Goal: Go to known website: Access a specific website the user already knows

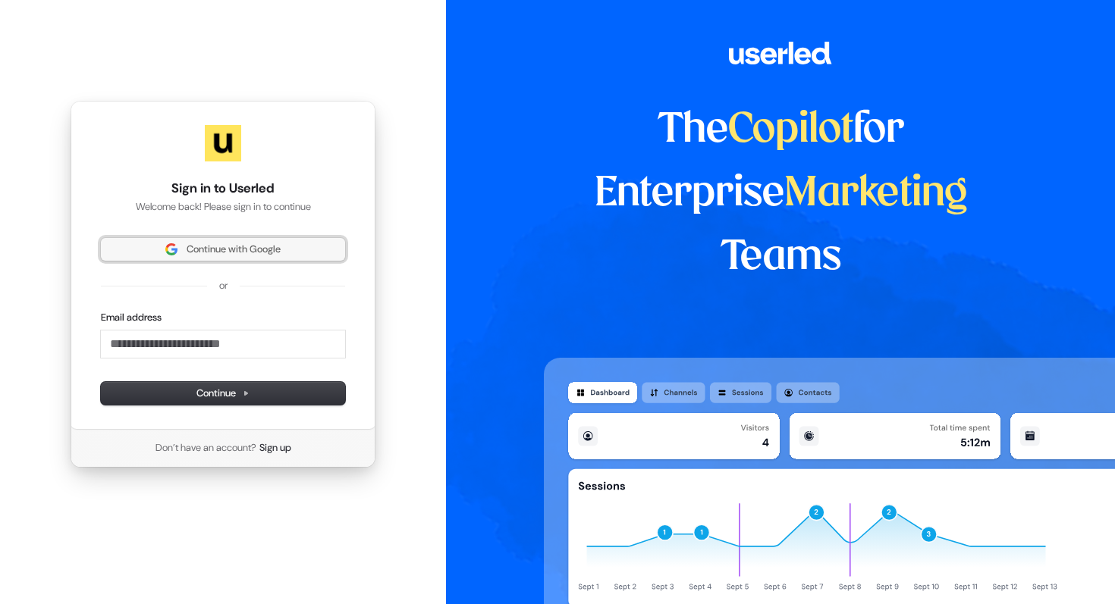
click at [268, 253] on span "Continue with Google" at bounding box center [234, 250] width 94 height 14
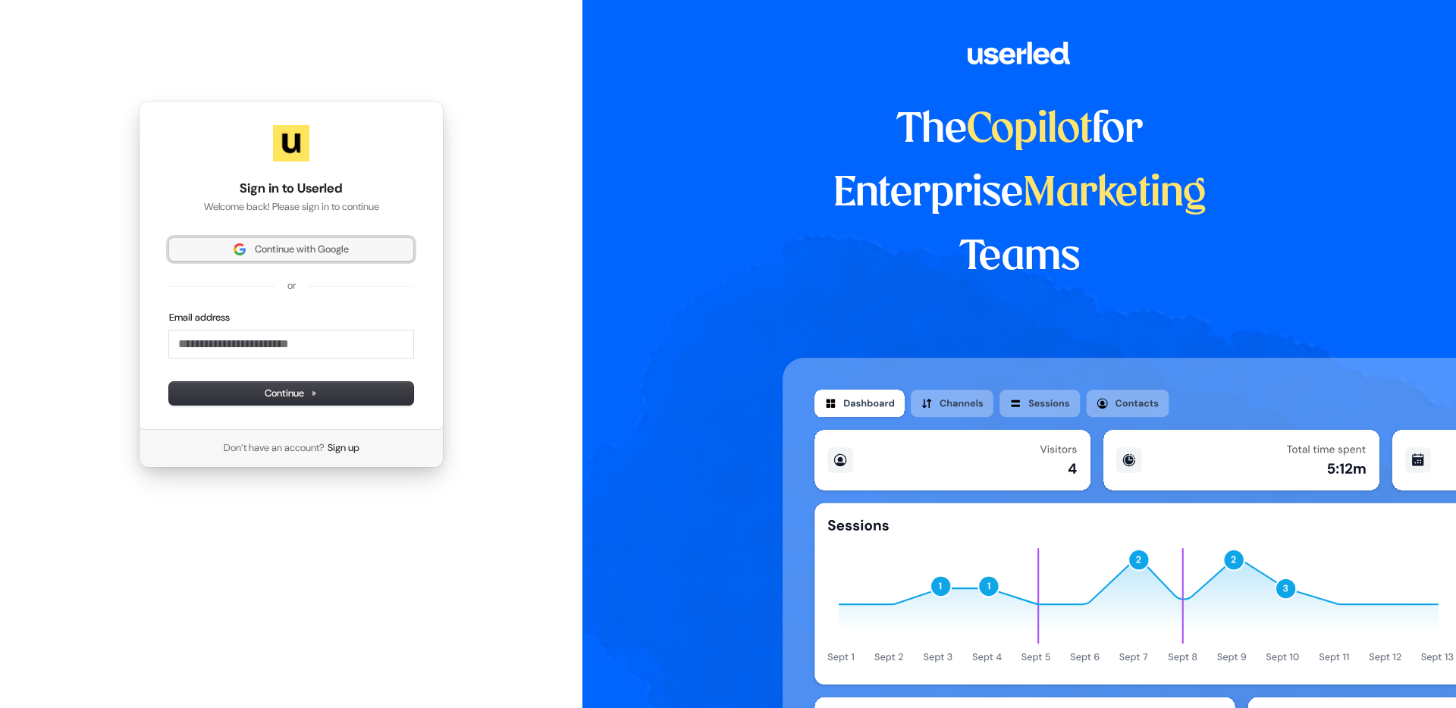
click at [378, 258] on button "Continue with Google" at bounding box center [291, 249] width 244 height 23
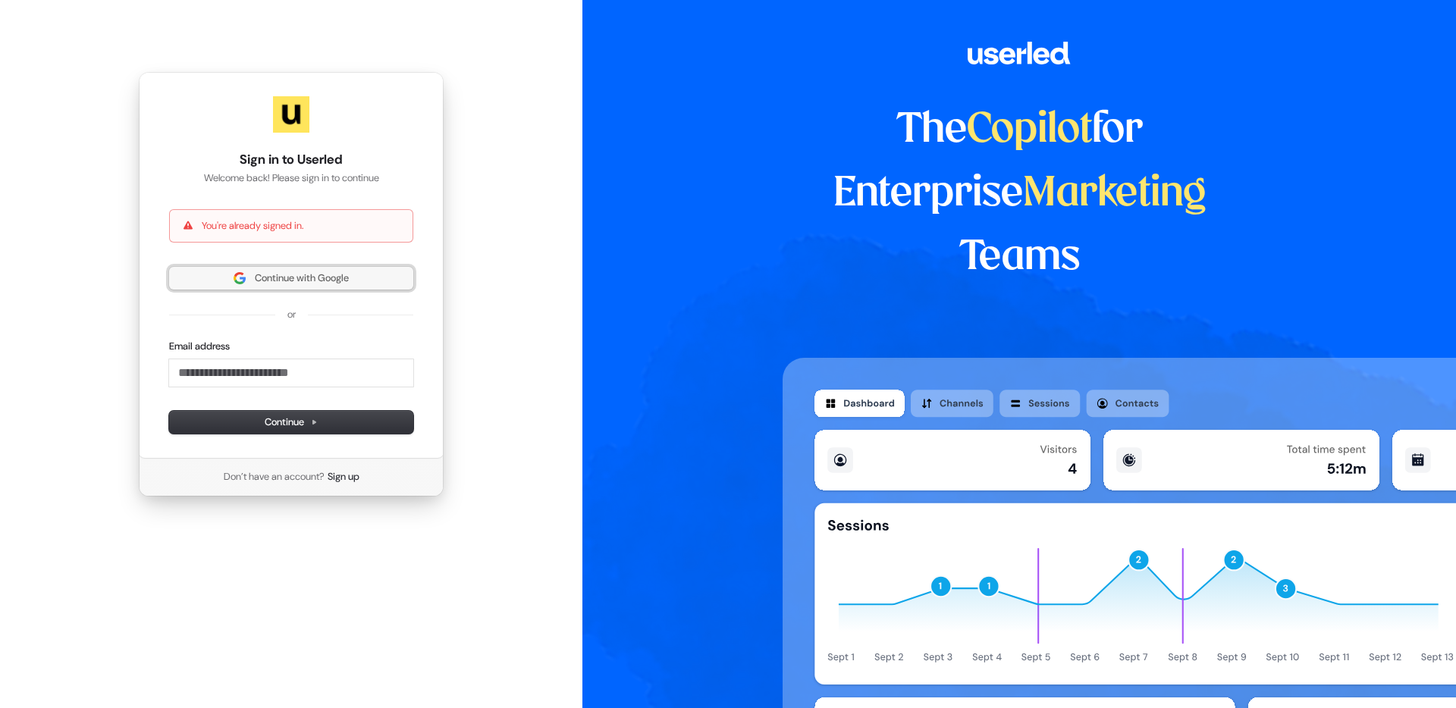
click at [287, 274] on span "Continue with Google" at bounding box center [302, 278] width 94 height 14
